Goal: Transaction & Acquisition: Obtain resource

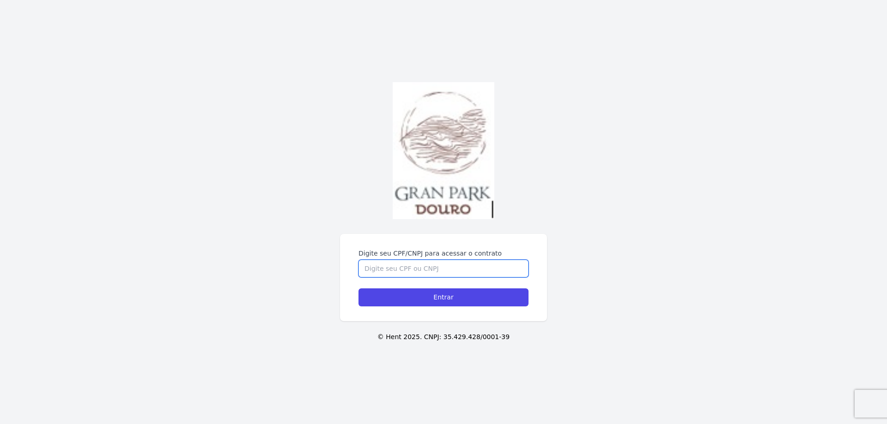
click at [387, 272] on input "Digite seu CPF/CNPJ para acessar o contrato" at bounding box center [443, 269] width 170 height 18
click at [389, 268] on input "Digite seu CPF/CNPJ para acessar o contrato" at bounding box center [443, 269] width 170 height 18
click at [376, 267] on input "Digite seu CPF/CNPJ para acessar o contrato" at bounding box center [443, 269] width 170 height 18
type input "74111582672"
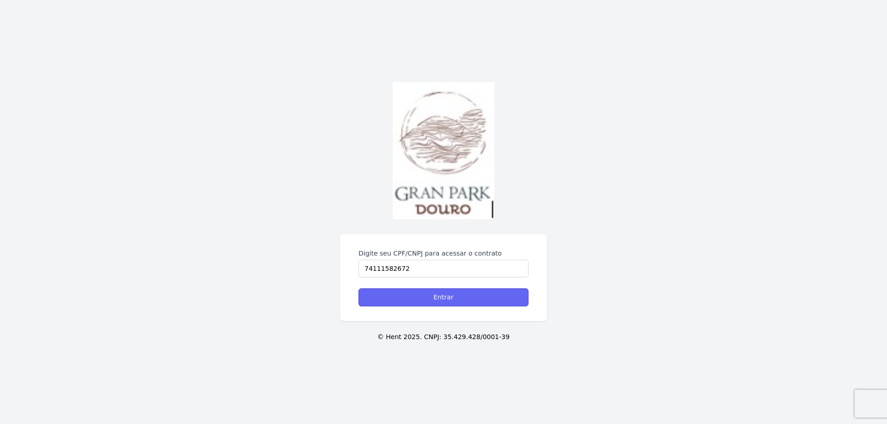
click at [413, 296] on input "Entrar" at bounding box center [443, 298] width 170 height 18
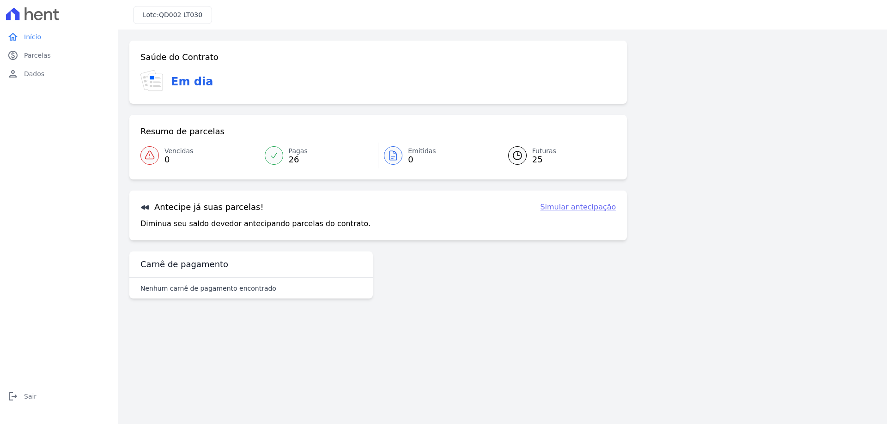
click at [581, 208] on link "Simular antecipação" at bounding box center [578, 207] width 76 height 11
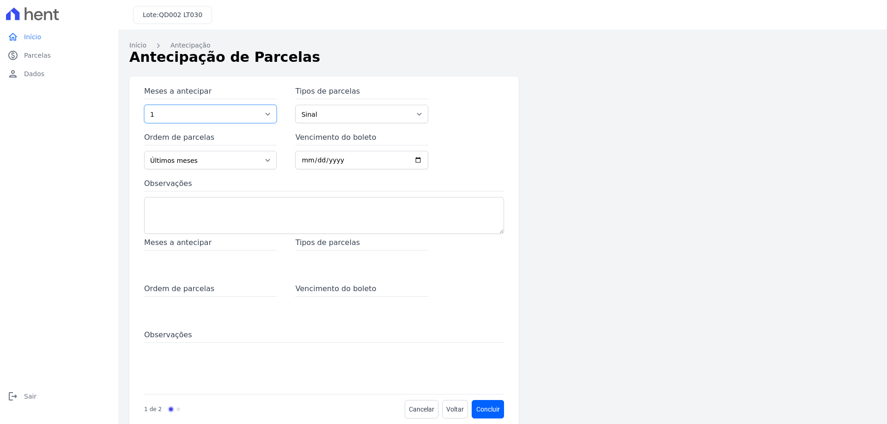
click at [269, 117] on select "1 2 3 4 5 6 7 8 9 10 11 12 13 14 15 16 17 18 19 20 21 22 23 24 25 26 27 28 29 3…" at bounding box center [210, 114] width 133 height 18
click at [698, 136] on div "Meses a antecipar 1 2 3 4 5 6 7 8 9 10 11 12 13 14 15 16 17 18 19 20 21 22 23 2…" at bounding box center [424, 252] width 591 height 351
click at [42, 54] on span "Parcelas" at bounding box center [37, 55] width 27 height 9
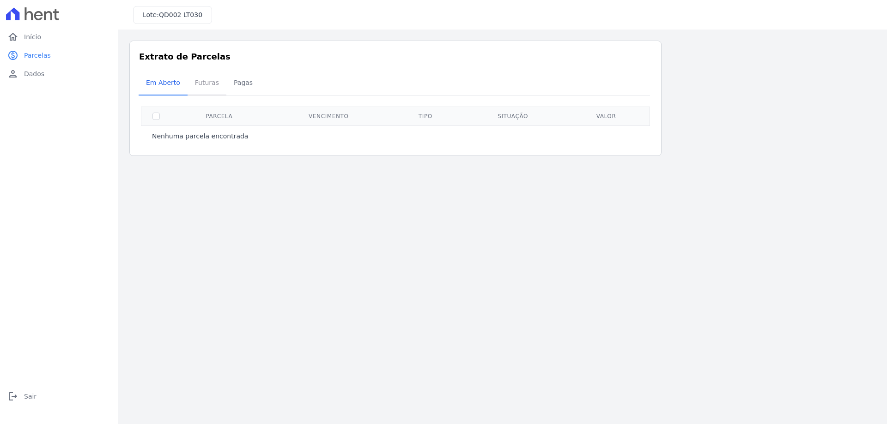
click at [211, 86] on span "Futuras" at bounding box center [206, 82] width 35 height 18
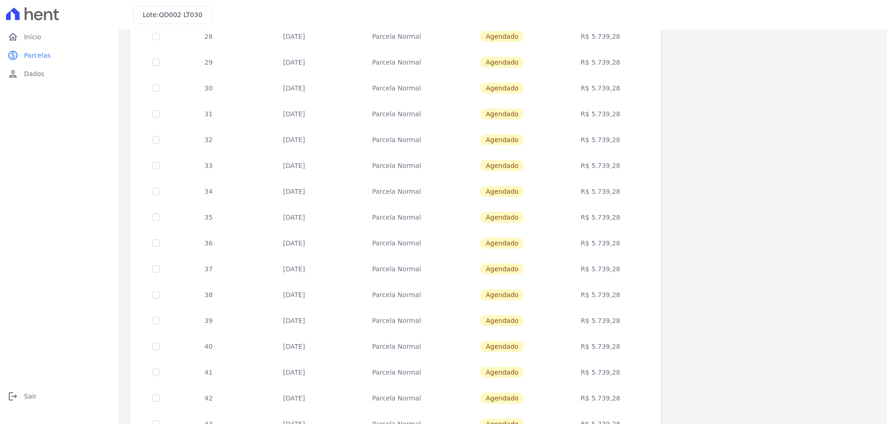
scroll to position [272, 0]
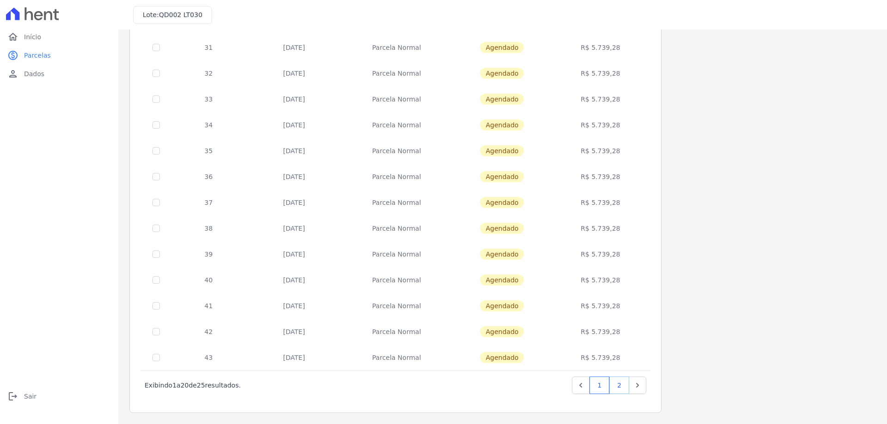
click at [619, 386] on link "2" at bounding box center [619, 386] width 20 height 18
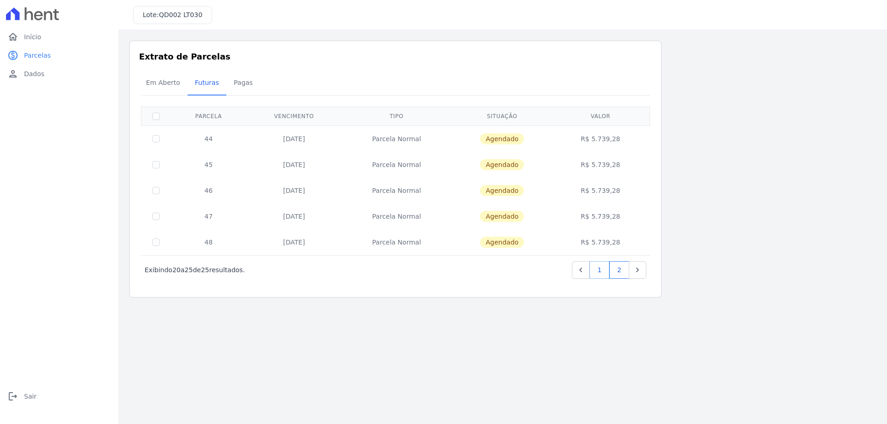
click at [601, 269] on link "1" at bounding box center [599, 270] width 20 height 18
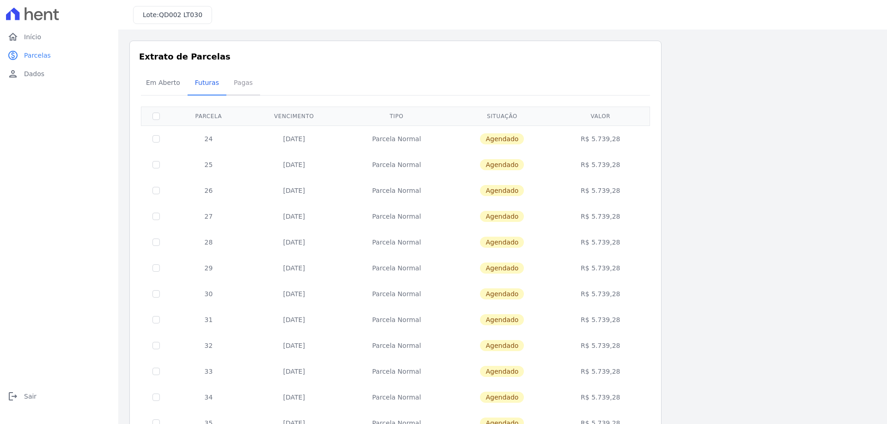
click at [242, 84] on span "Pagas" at bounding box center [243, 82] width 30 height 18
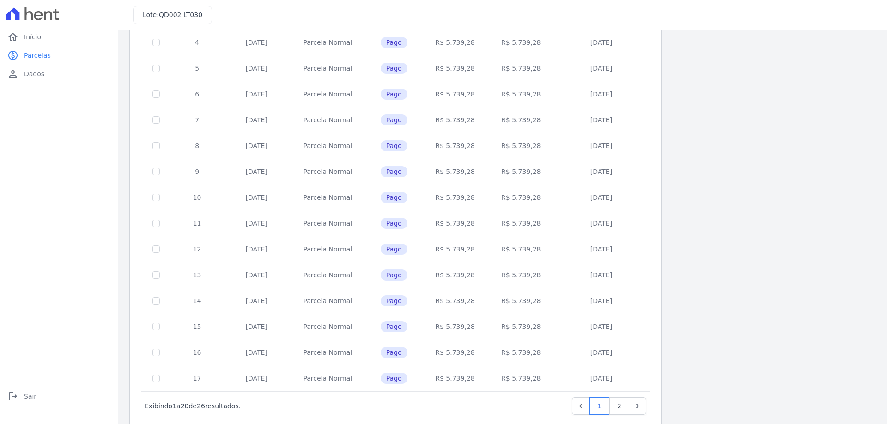
scroll to position [272, 0]
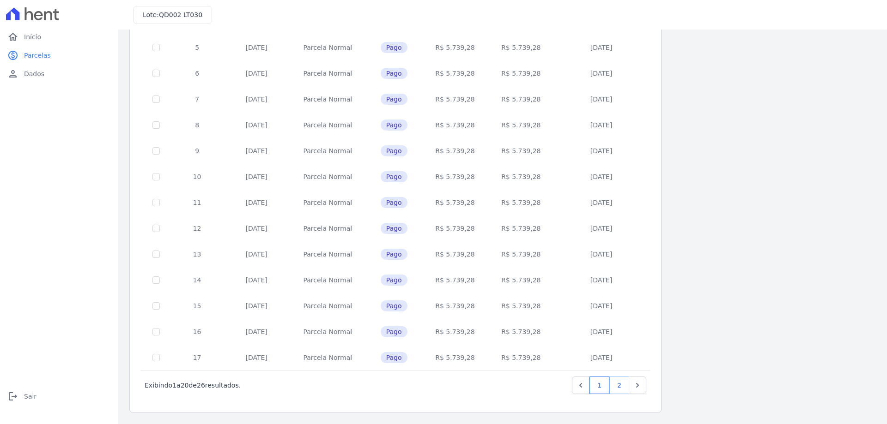
click at [622, 386] on link "2" at bounding box center [619, 386] width 20 height 18
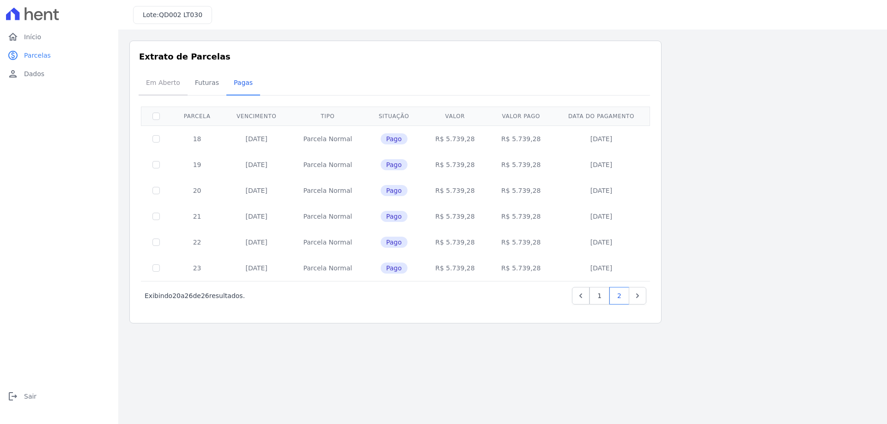
click at [160, 83] on span "Em Aberto" at bounding box center [162, 82] width 45 height 18
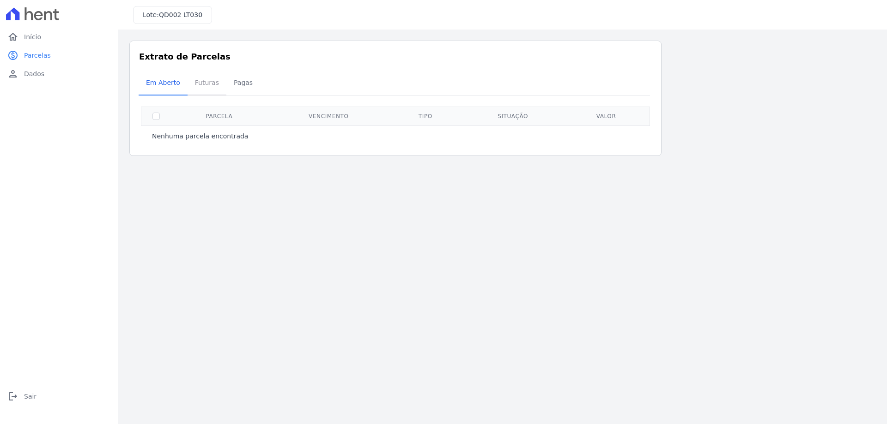
click at [205, 87] on span "Futuras" at bounding box center [206, 82] width 35 height 18
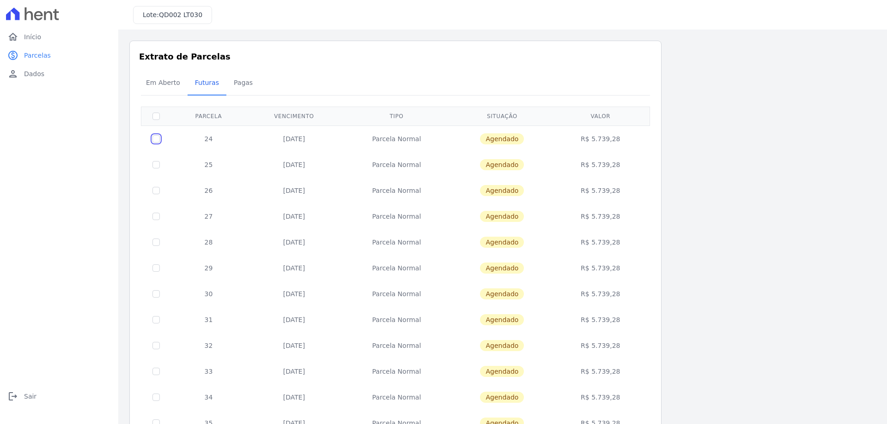
click at [157, 138] on input "checkbox" at bounding box center [155, 138] width 7 height 7
checkbox input "true"
click at [154, 143] on input "checkbox" at bounding box center [155, 138] width 7 height 7
checkbox input "true"
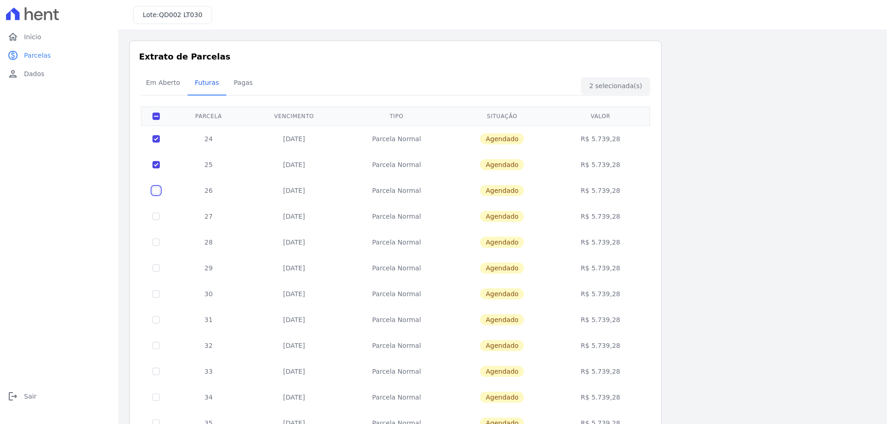
click at [154, 143] on input "checkbox" at bounding box center [155, 138] width 7 height 7
click at [156, 143] on input "checkbox" at bounding box center [155, 138] width 7 height 7
checkbox input "false"
click at [157, 143] on input "checkbox" at bounding box center [155, 138] width 7 height 7
checkbox input "false"
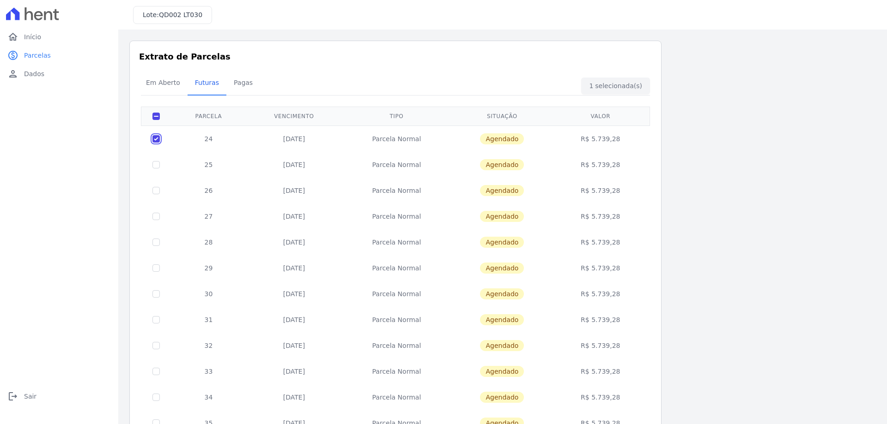
click at [157, 139] on input "checkbox" at bounding box center [155, 138] width 7 height 7
checkbox input "false"
click at [767, 85] on div "Listagem de parcelas Baixar PDF Extrato de Parcelas Em [GEOGRAPHIC_DATA] Futura…" at bounding box center [502, 363] width 746 height 645
click at [35, 34] on span "Início" at bounding box center [32, 36] width 17 height 9
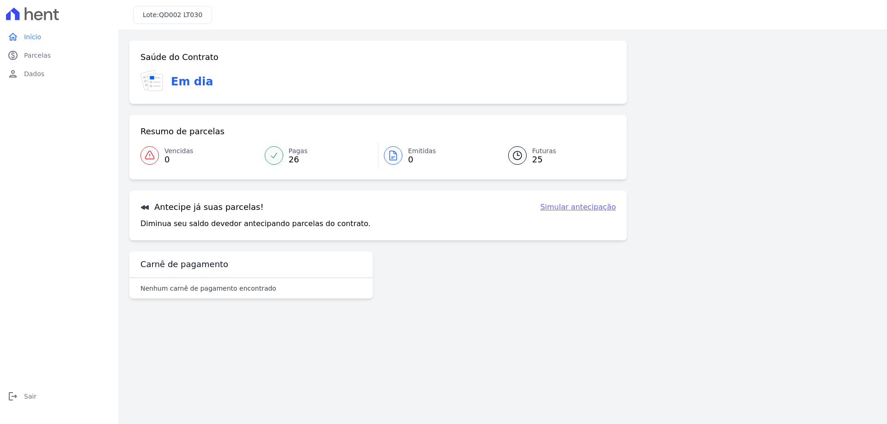
click at [592, 207] on link "Simular antecipação" at bounding box center [578, 207] width 76 height 11
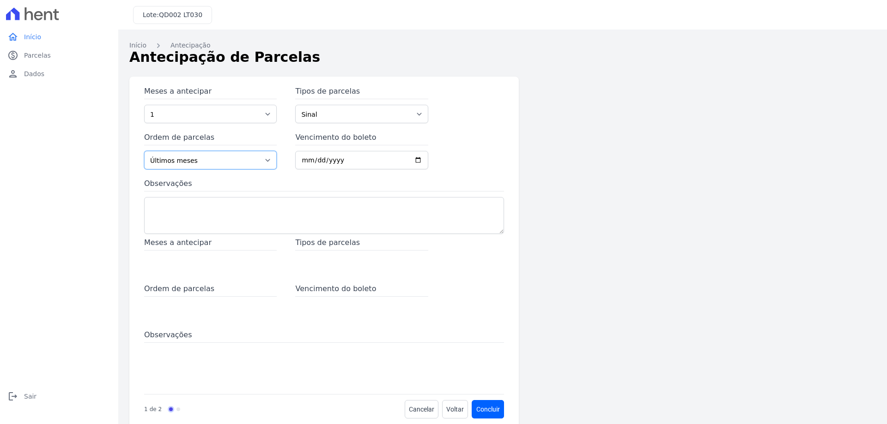
click at [270, 162] on select "Últimos meses Primeiros meses" at bounding box center [210, 160] width 133 height 18
click at [419, 113] on select "Sinal Parcela Normal" at bounding box center [361, 114] width 133 height 18
select select "standard"
click at [295, 105] on select "Sinal Parcela Normal" at bounding box center [361, 114] width 133 height 18
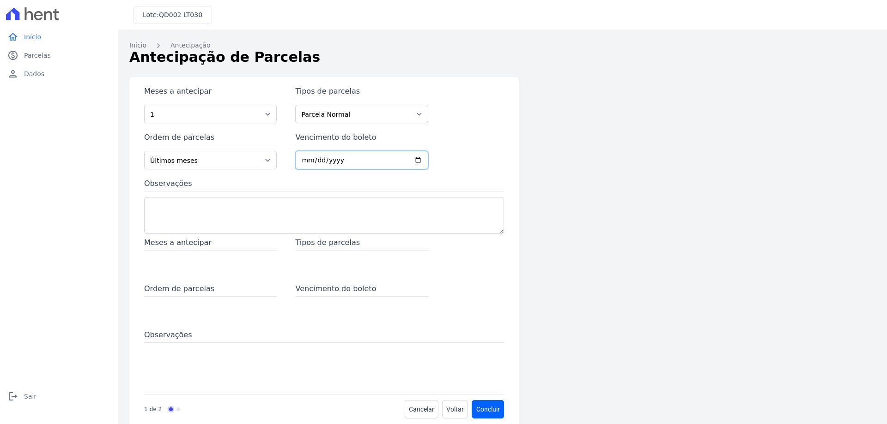
click at [415, 160] on input "Vencimento do boleto" at bounding box center [361, 160] width 133 height 18
click at [581, 116] on div "Meses a antecipar 1 2 3 4 5 6 7 8 9 10 11 12 13 14 15 16 17 18 19 20 21 22 23 2…" at bounding box center [424, 252] width 591 height 351
click at [36, 57] on span "Parcelas" at bounding box center [37, 55] width 27 height 9
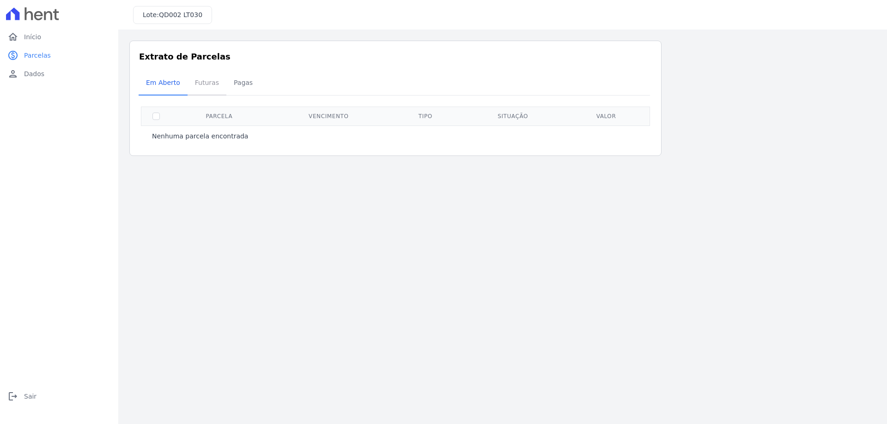
click at [206, 84] on span "Futuras" at bounding box center [206, 82] width 35 height 18
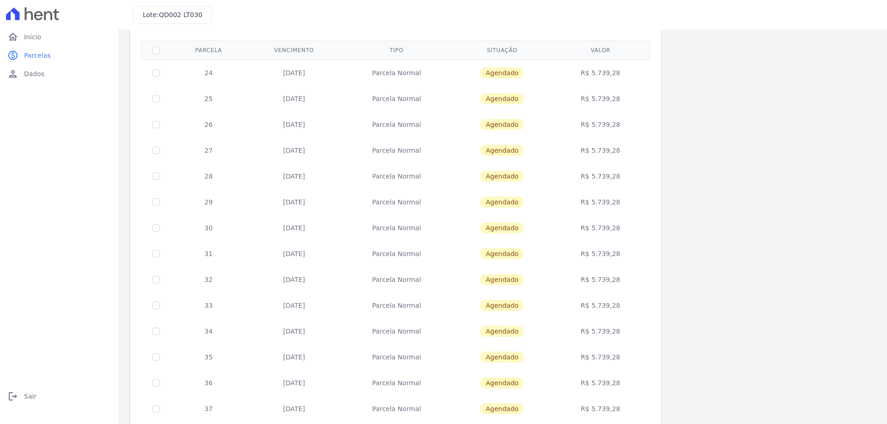
scroll to position [272, 0]
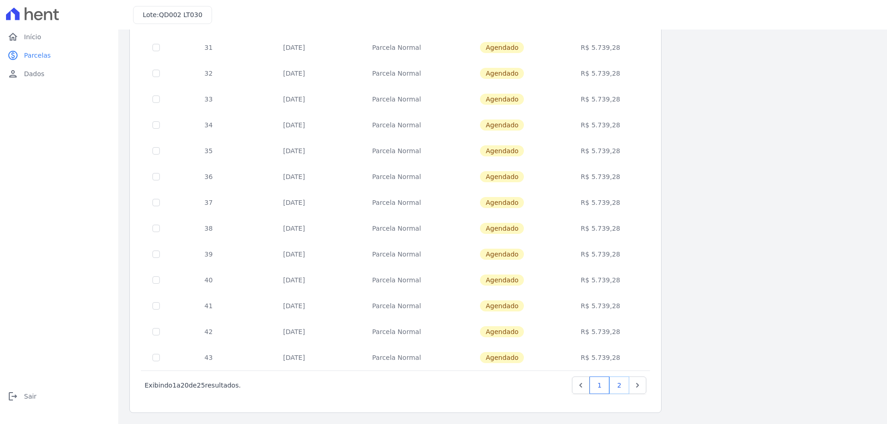
click at [619, 385] on link "2" at bounding box center [619, 386] width 20 height 18
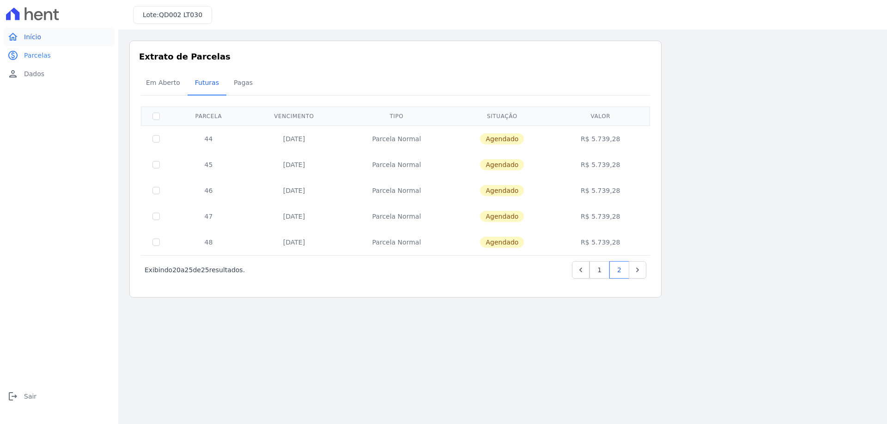
click at [29, 38] on span "Início" at bounding box center [32, 36] width 17 height 9
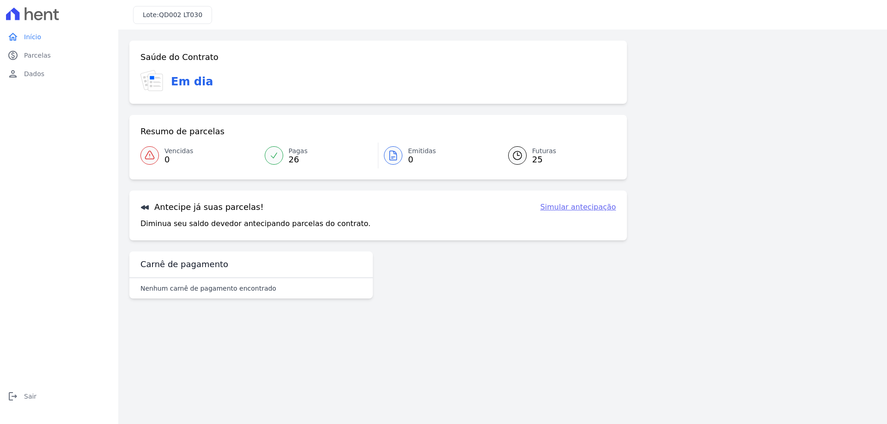
click at [577, 209] on link "Simular antecipação" at bounding box center [578, 207] width 76 height 11
select select "standard"
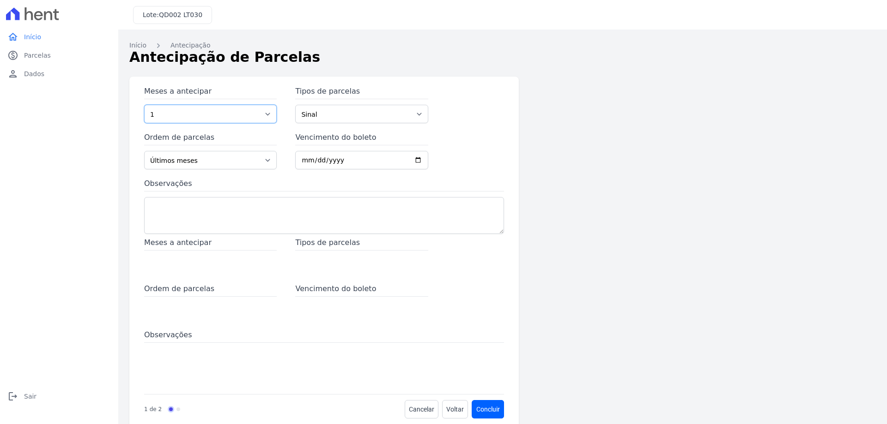
click at [268, 113] on select "1 2 3 4 5 6 7 8 9 10 11 12 13 14 15 16 17 18 19 20 21 22 23 24 25 26 27 28 29 3…" at bounding box center [210, 114] width 133 height 18
select select "4"
click at [144, 105] on select "1 2 3 4 5 6 7 8 9 10 11 12 13 14 15 16 17 18 19 20 21 22 23 24 25 26 27 28 29 3…" at bounding box center [210, 114] width 133 height 18
click at [423, 159] on input "Vencimento do boleto" at bounding box center [361, 160] width 133 height 18
click at [420, 160] on input "Vencimento do boleto" at bounding box center [361, 160] width 133 height 18
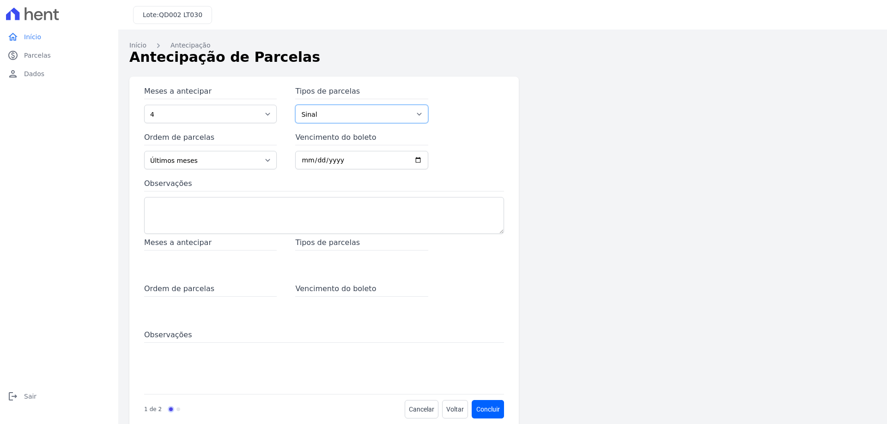
click at [408, 120] on select "Sinal Parcela Normal" at bounding box center [361, 114] width 133 height 18
select select "standard"
click at [295, 105] on select "Sinal Parcela Normal" at bounding box center [361, 114] width 133 height 18
click at [420, 160] on input "Vencimento do boleto" at bounding box center [361, 160] width 133 height 18
type input "[DATE]"
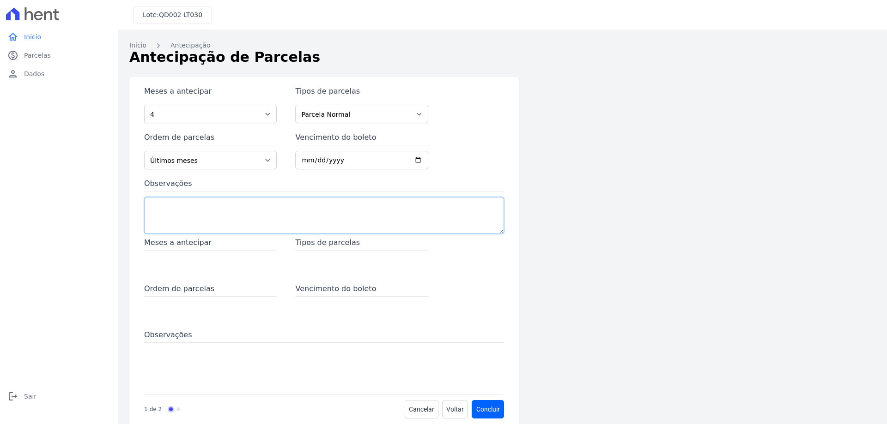
click at [440, 218] on textarea "Observações" at bounding box center [324, 215] width 360 height 37
